Goal: Task Accomplishment & Management: Complete application form

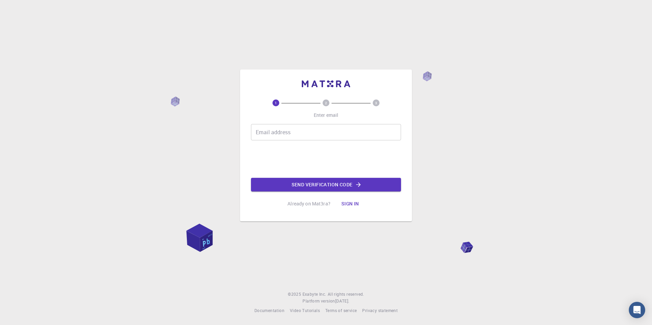
click at [288, 135] on input "Email address" at bounding box center [326, 132] width 150 height 16
type input "[EMAIL_ADDRESS][DOMAIN_NAME]"
click at [298, 183] on button "Send verification code" at bounding box center [326, 185] width 150 height 14
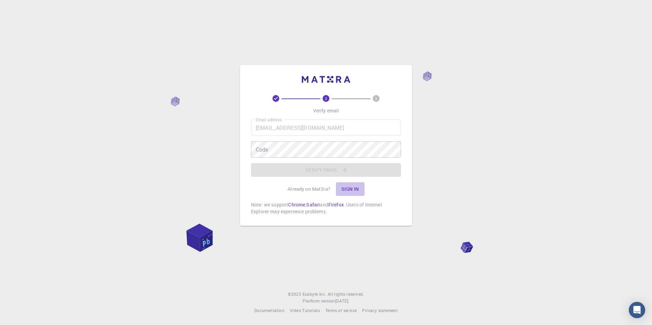
click at [346, 191] on button "Sign in" at bounding box center [350, 189] width 29 height 14
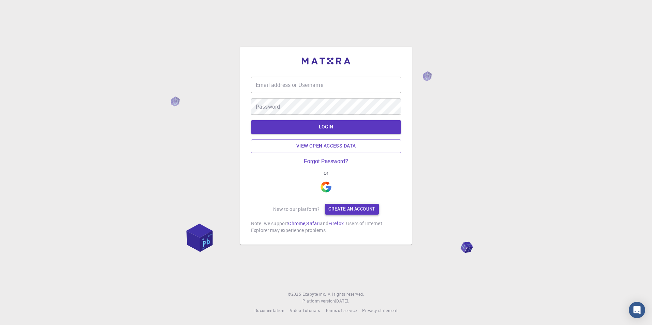
click at [348, 203] on div "Email address or Username Email address or Username Password Password LOGIN Vie…" at bounding box center [326, 155] width 150 height 157
click at [347, 208] on link "Create an account" at bounding box center [352, 209] width 54 height 11
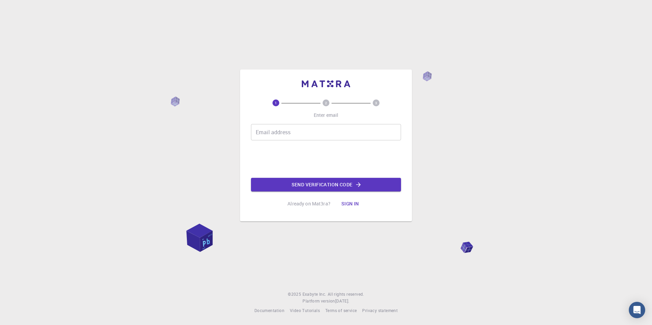
drag, startPoint x: 296, startPoint y: 130, endPoint x: 300, endPoint y: 133, distance: 4.8
click at [300, 133] on input "Email address" at bounding box center [326, 132] width 150 height 16
type input "[EMAIL_ADDRESS][DOMAIN_NAME]"
click at [297, 185] on button "Send verification code" at bounding box center [326, 185] width 150 height 14
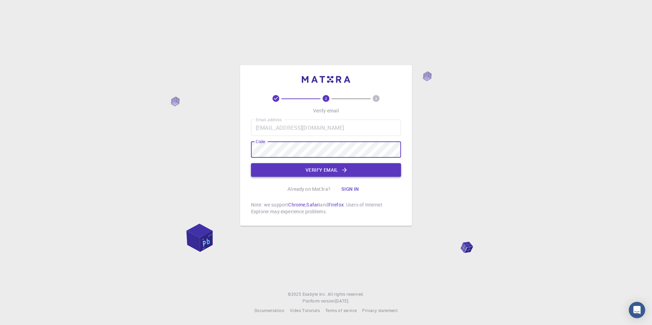
click at [332, 172] on button "Verify email" at bounding box center [326, 170] width 150 height 14
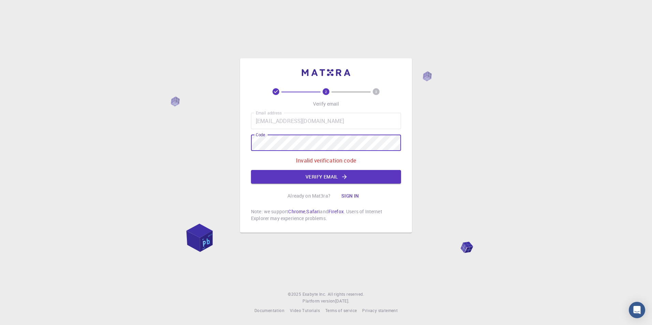
click at [187, 164] on div "2 3 Verify email Email address [EMAIL_ADDRESS][DOMAIN_NAME] Email address Code …" at bounding box center [326, 162] width 652 height 325
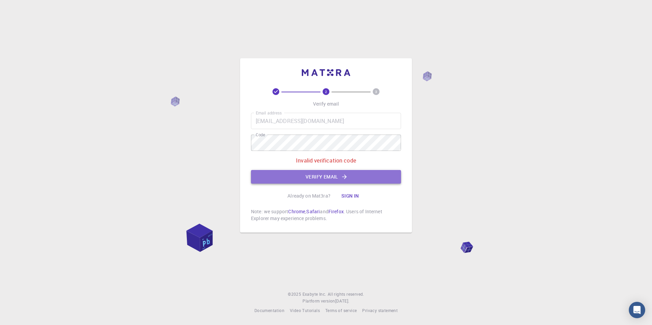
click at [339, 178] on button "Verify email" at bounding box center [326, 177] width 150 height 14
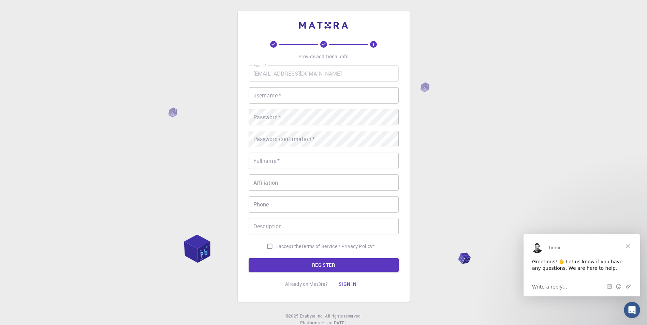
click at [299, 95] on input "username   *" at bounding box center [323, 95] width 150 height 16
type input "Nicolò"
click at [284, 156] on input "Fullname   *" at bounding box center [323, 161] width 150 height 16
type input "[PERSON_NAME]"
click at [283, 181] on input "Affiliation" at bounding box center [323, 183] width 150 height 16
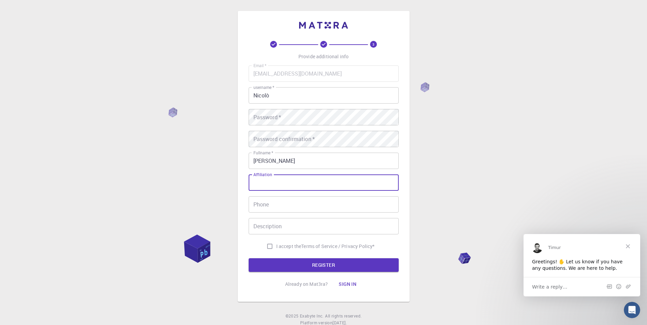
click at [282, 204] on input "Phone" at bounding box center [323, 204] width 150 height 16
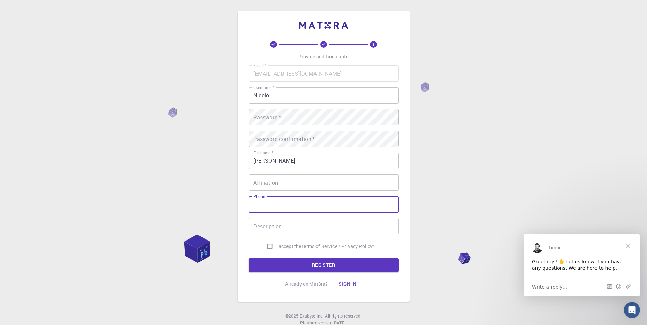
type input "[PHONE_NUMBER]"
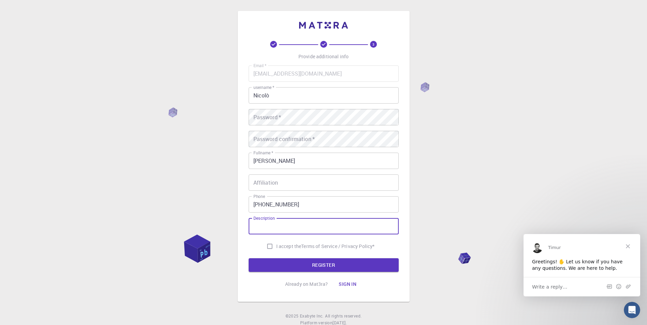
click at [265, 227] on input "Description" at bounding box center [323, 226] width 150 height 16
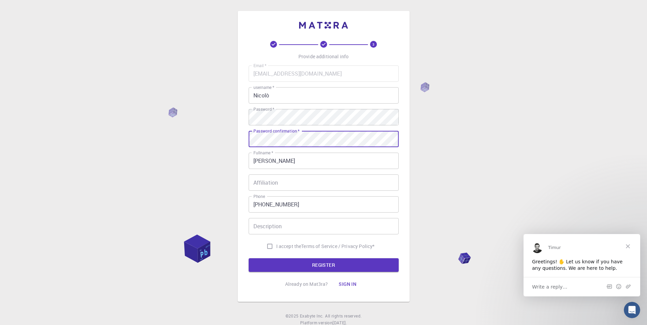
click at [248, 258] on button "REGISTER" at bounding box center [323, 265] width 150 height 14
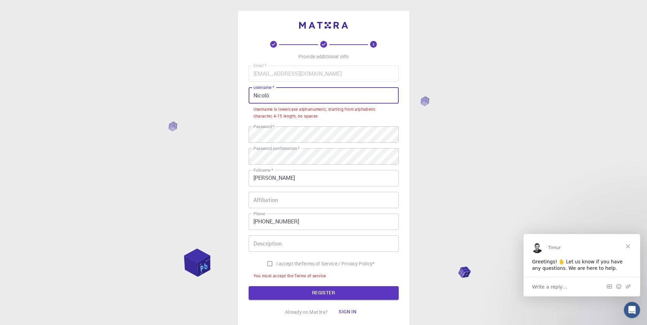
click at [310, 94] on input "Nicolò" at bounding box center [323, 95] width 150 height 16
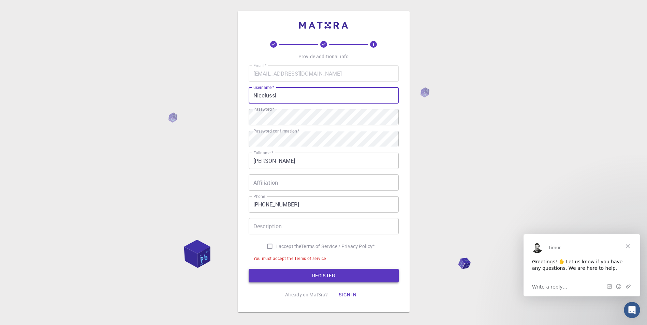
click at [260, 278] on button "REGISTER" at bounding box center [323, 276] width 150 height 14
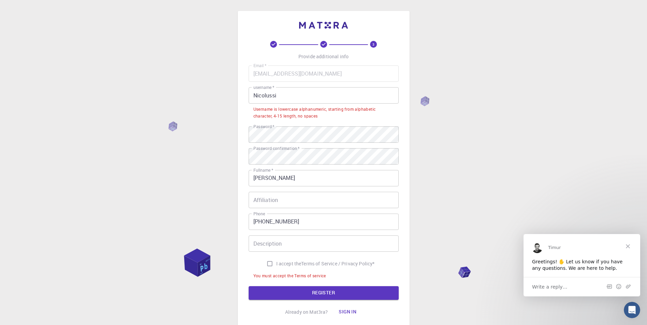
click at [292, 100] on input "Nicolussi" at bounding box center [323, 95] width 150 height 16
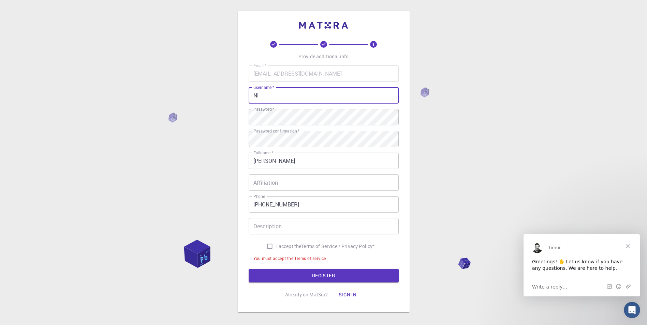
type input "N"
type input "[PERSON_NAME]"
click at [310, 272] on button "REGISTER" at bounding box center [323, 276] width 150 height 14
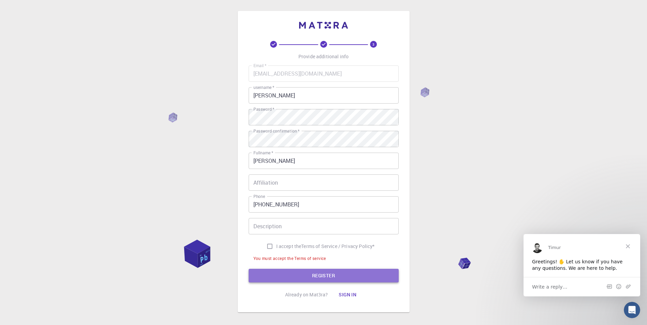
click at [310, 272] on button "REGISTER" at bounding box center [323, 276] width 150 height 14
click at [268, 249] on input "I accept the Terms of Service / Privacy Policy *" at bounding box center [269, 246] width 13 height 13
checkbox input "true"
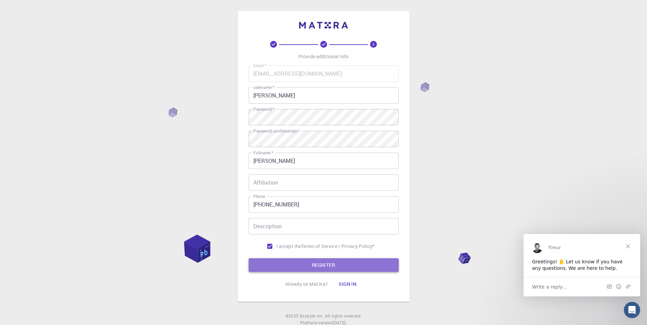
click at [269, 265] on button "REGISTER" at bounding box center [323, 265] width 150 height 14
click at [266, 263] on button "REGISTER" at bounding box center [323, 265] width 150 height 14
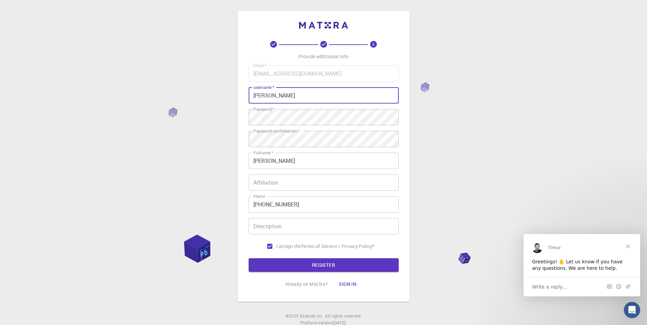
click at [292, 98] on input "[PERSON_NAME]" at bounding box center [323, 95] width 150 height 16
type input "l"
type input "f"
type input "seifrocio"
click at [310, 265] on button "REGISTER" at bounding box center [323, 265] width 150 height 14
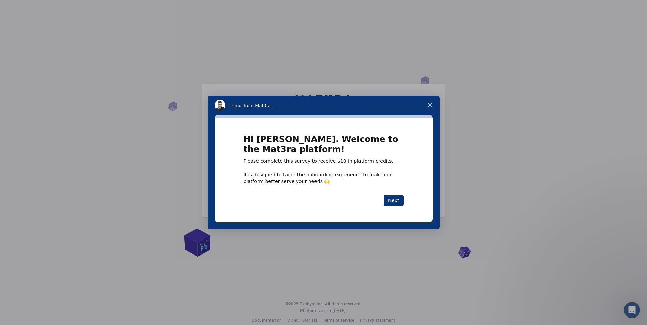
click at [429, 106] on polygon "Close survey" at bounding box center [430, 105] width 4 height 4
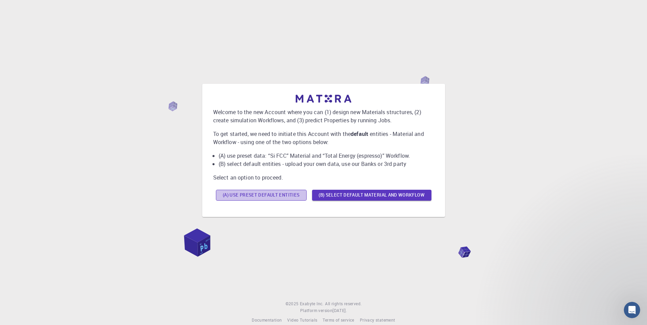
click at [297, 197] on button "(A) Use preset default entities" at bounding box center [261, 195] width 91 height 11
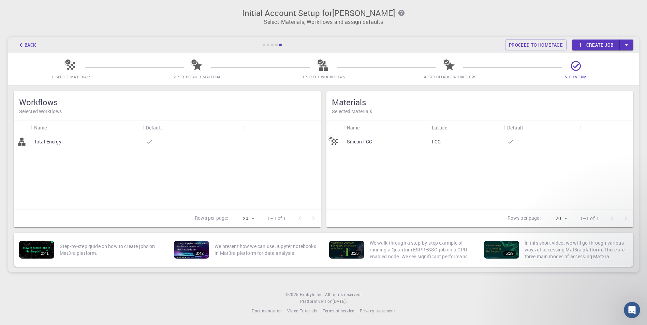
scroll to position [0, 0]
